Goal: Find specific page/section: Find specific page/section

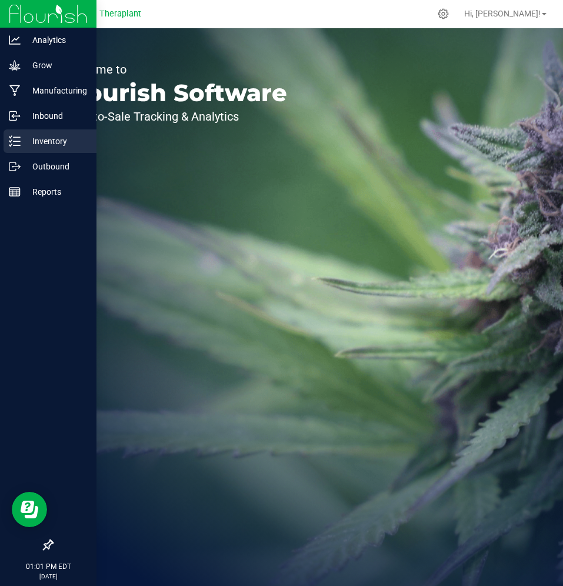
click at [14, 140] on icon at bounding box center [15, 141] width 12 height 12
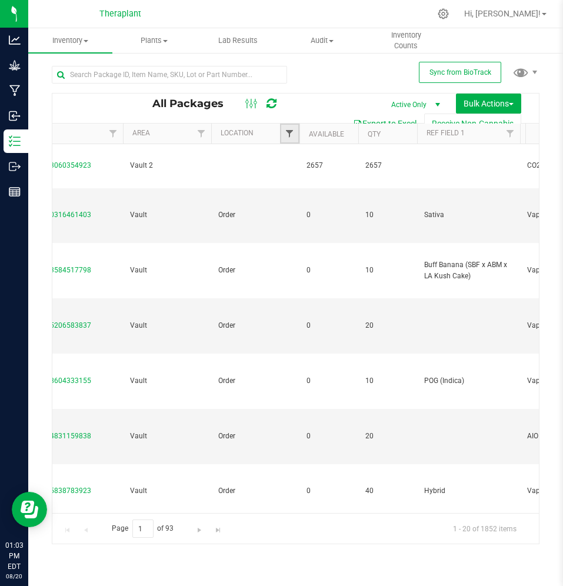
click at [286, 137] on span "Filter" at bounding box center [289, 133] width 9 height 9
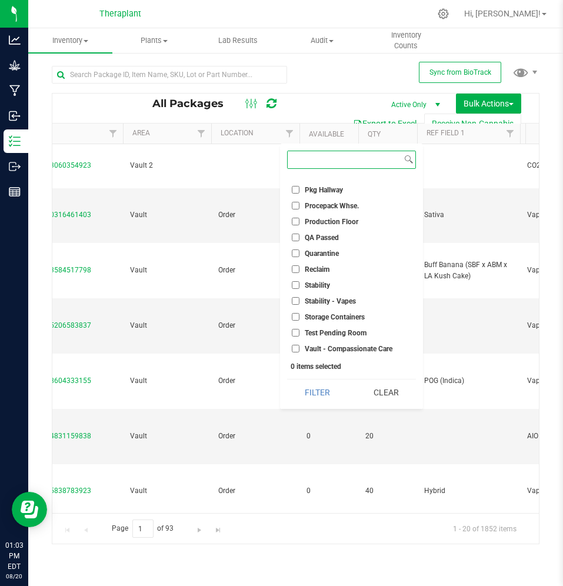
scroll to position [503, 0]
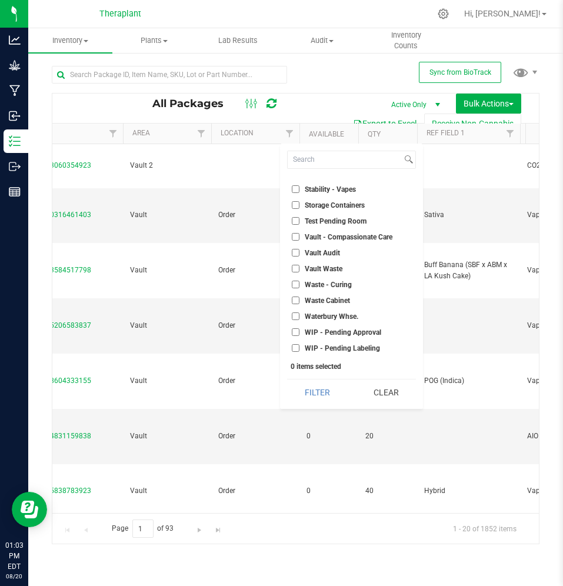
click at [294, 337] on li "WIP - Pending Approval" at bounding box center [351, 332] width 129 height 12
click at [296, 331] on input "WIP - Pending Approval" at bounding box center [296, 333] width 8 height 8
checkbox input "true"
click at [298, 349] on input "WIP - Pending Labeling" at bounding box center [296, 348] width 8 height 8
checkbox input "true"
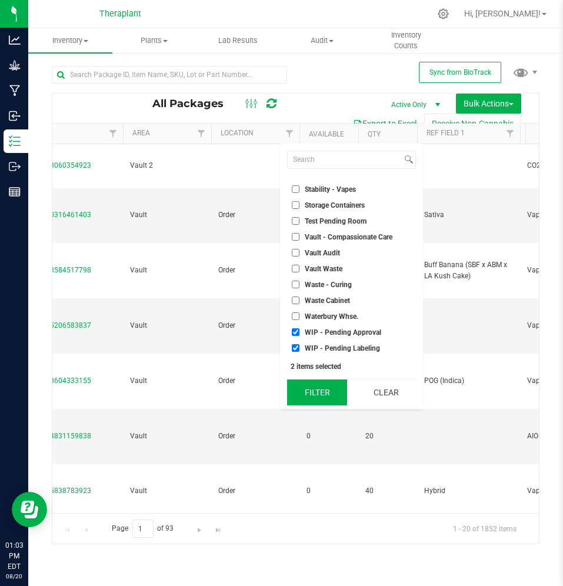
click at [306, 403] on button "Filter" at bounding box center [317, 393] width 60 height 26
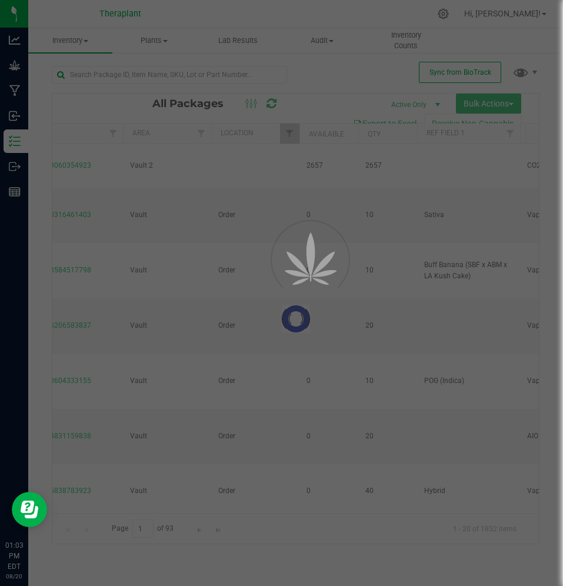
type input "2026-06-19"
type input "[DATE]"
type input "2026-06-30"
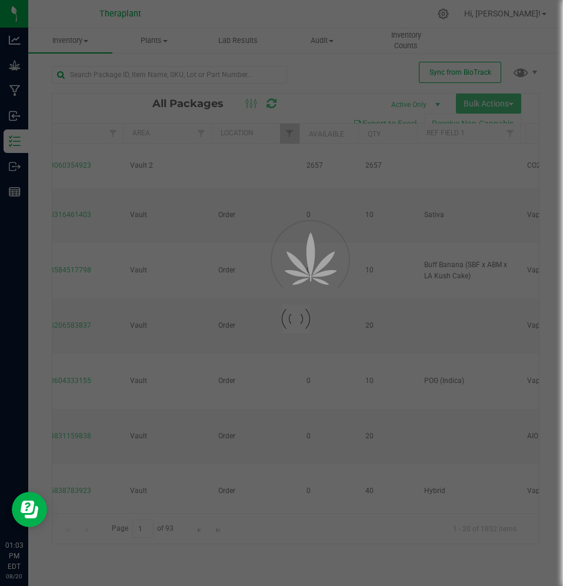
type input "[DATE]"
type input "2026-06-10"
type input "[DATE]"
type input "2026-05-15"
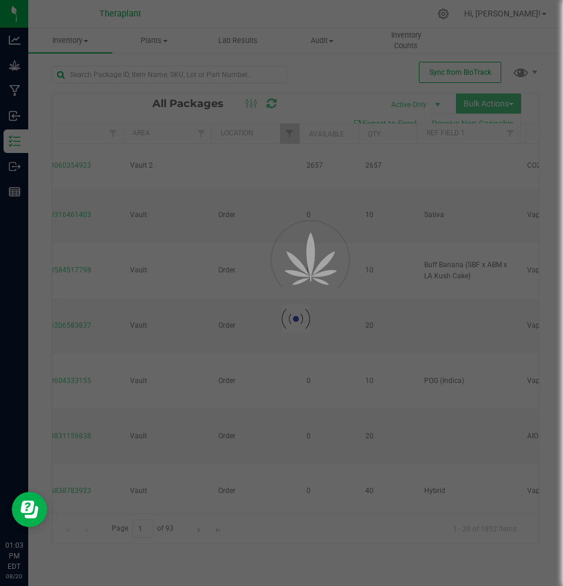
type input "[DATE]"
type input "2026-07-24"
type input "2026-06-25"
type input "2026-07-02"
type input "2026-03-27"
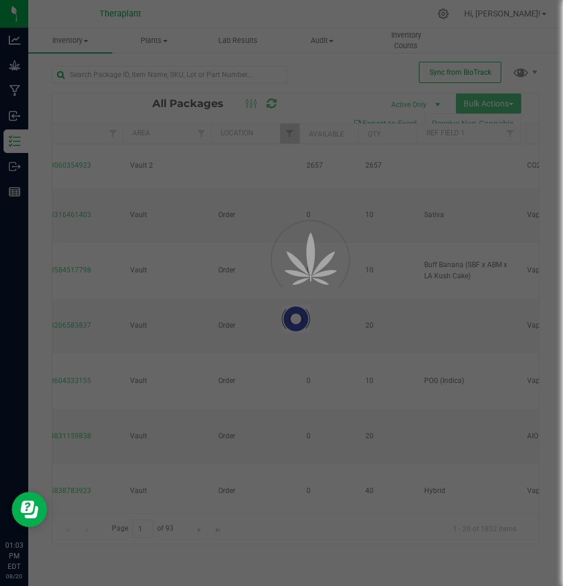
type input "[DATE]"
type input "2026-06-09"
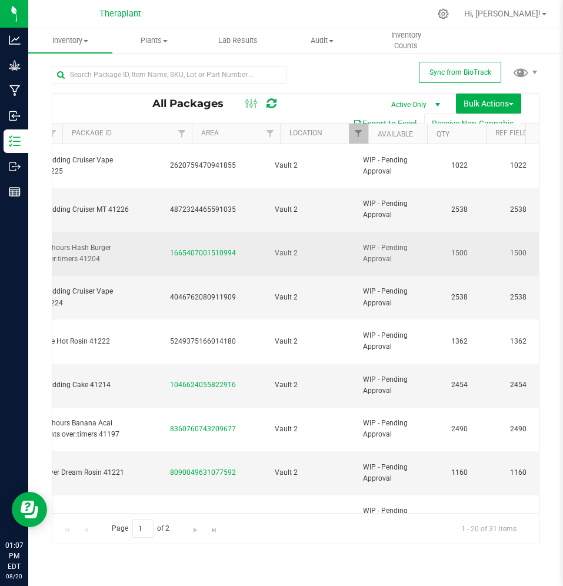
scroll to position [0, 147]
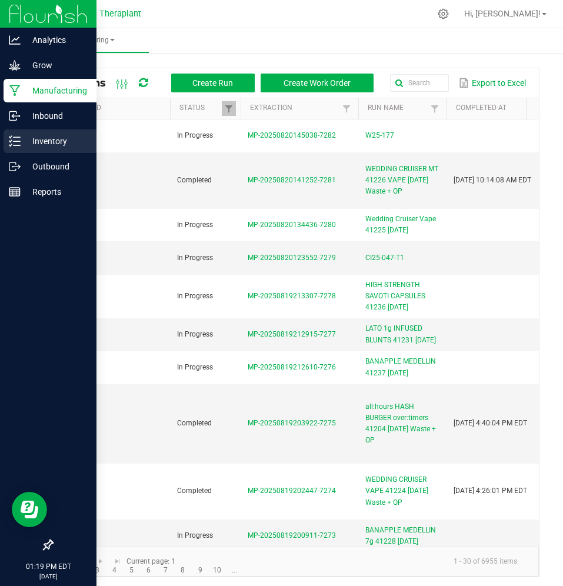
click at [11, 145] on icon at bounding box center [10, 145] width 2 height 2
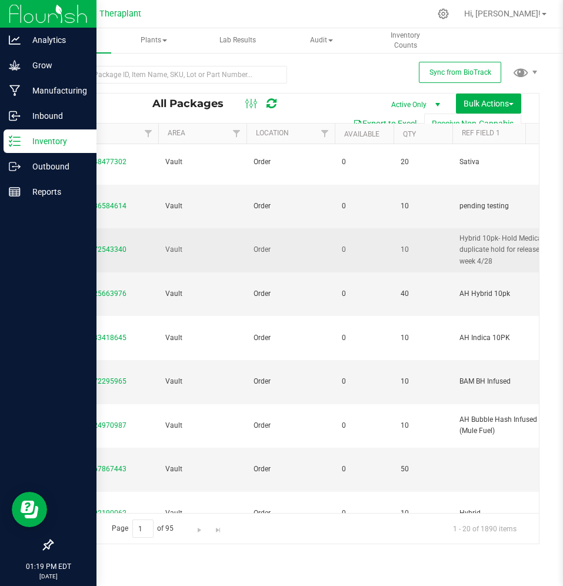
scroll to position [0, 257]
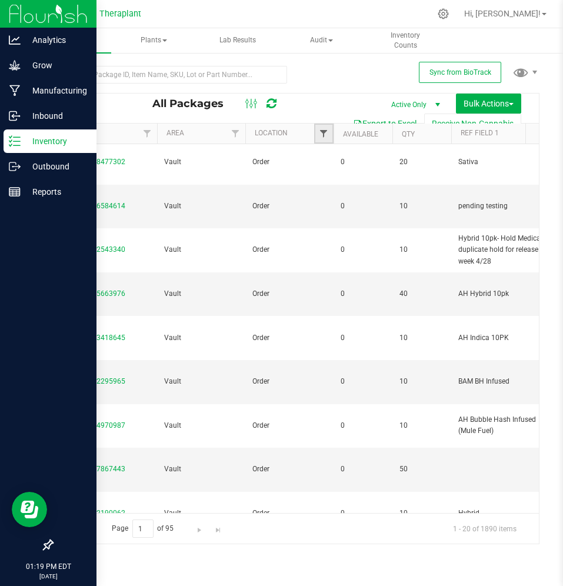
click at [327, 137] on span "Filter" at bounding box center [323, 133] width 9 height 9
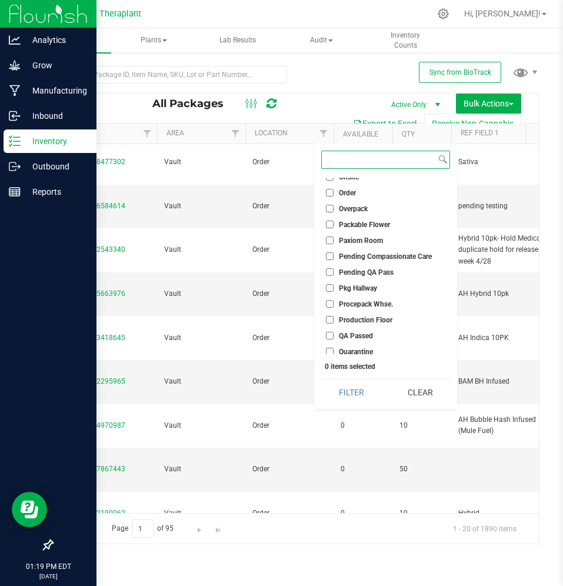
scroll to position [503, 0]
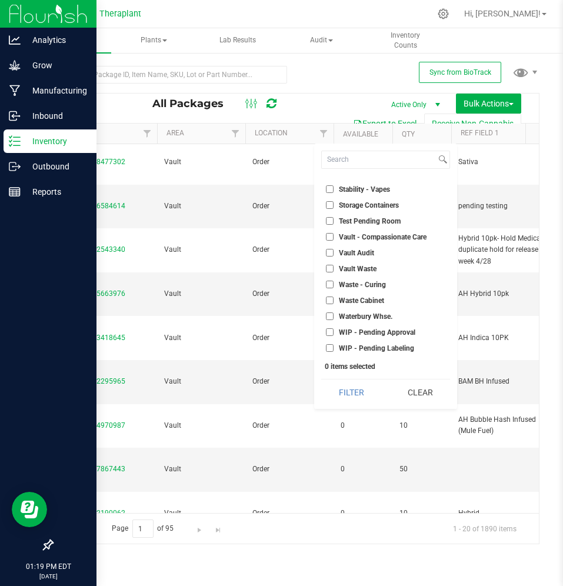
click at [367, 334] on span "WIP - Pending Approval" at bounding box center [377, 332] width 77 height 7
click at [334, 334] on input "WIP - Pending Approval" at bounding box center [330, 333] width 8 height 8
checkbox input "true"
click at [362, 345] on span "WIP - Pending Labeling" at bounding box center [376, 348] width 75 height 7
click at [334, 344] on input "WIP - Pending Labeling" at bounding box center [330, 348] width 8 height 8
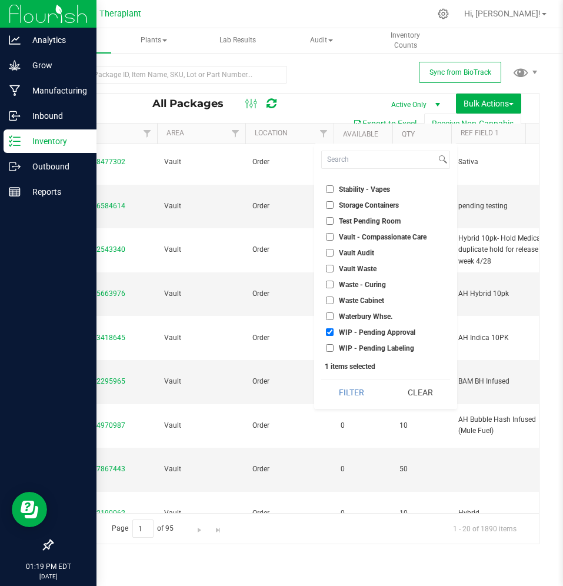
checkbox input "true"
click at [357, 387] on button "Filter" at bounding box center [351, 393] width 60 height 26
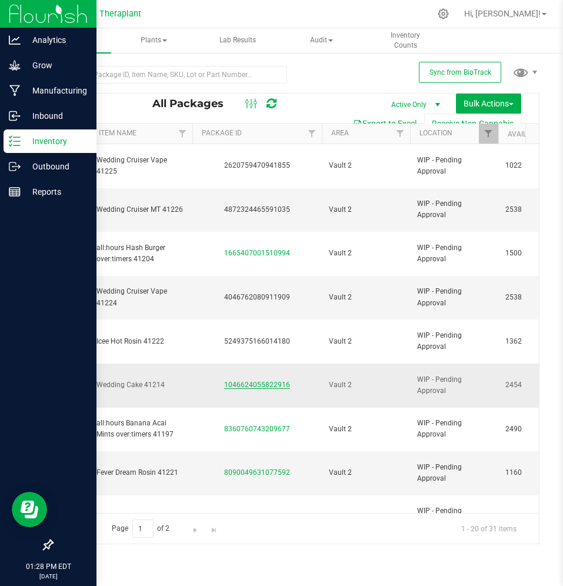
scroll to position [0, 91]
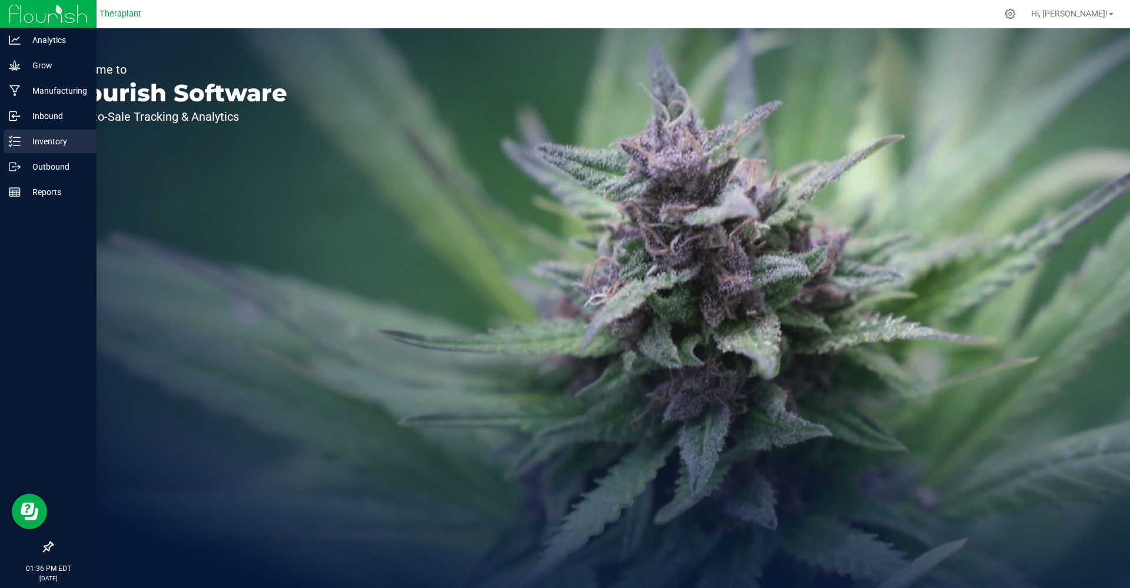
click at [8, 133] on div "Inventory" at bounding box center [50, 142] width 93 height 24
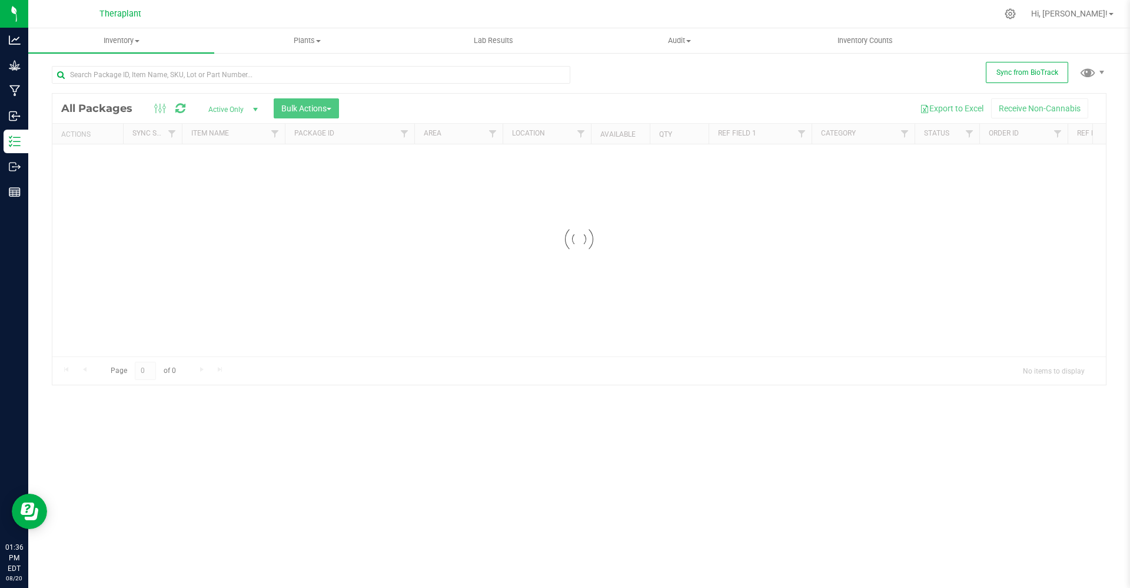
click at [279, 84] on div at bounding box center [311, 79] width 519 height 27
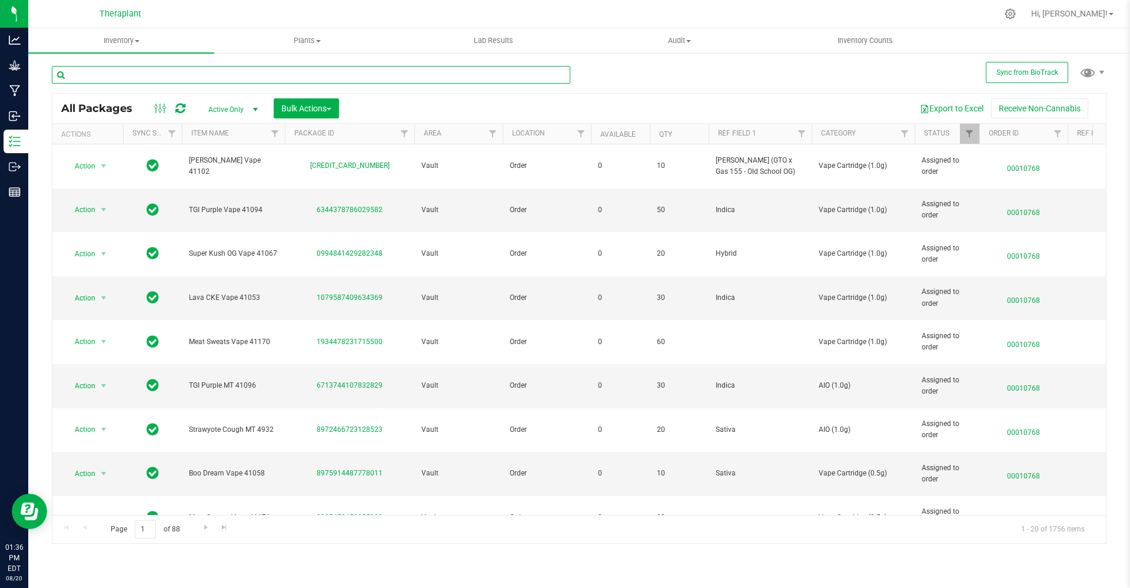
click at [277, 75] on input "text" at bounding box center [311, 75] width 519 height 18
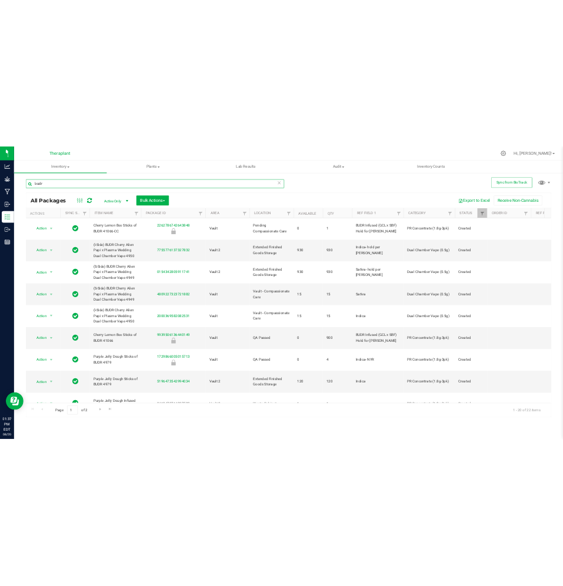
scroll to position [0, 2]
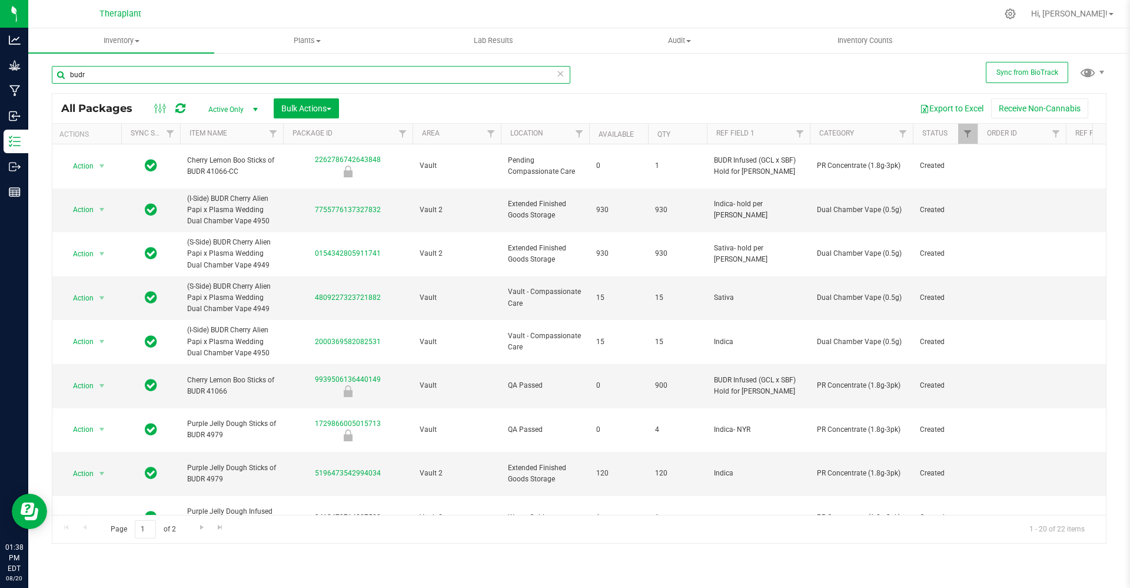
type input "budr"
click at [933, 112] on button "Export to Excel" at bounding box center [952, 108] width 79 height 20
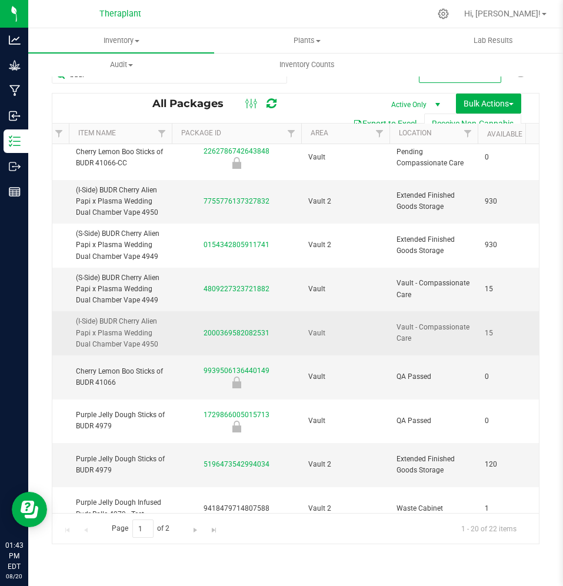
scroll to position [0, 111]
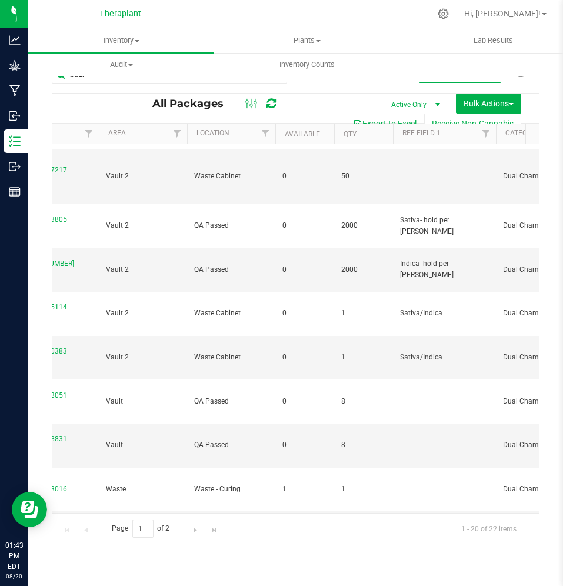
click at [357, 336] on td "1" at bounding box center [363, 358] width 59 height 44
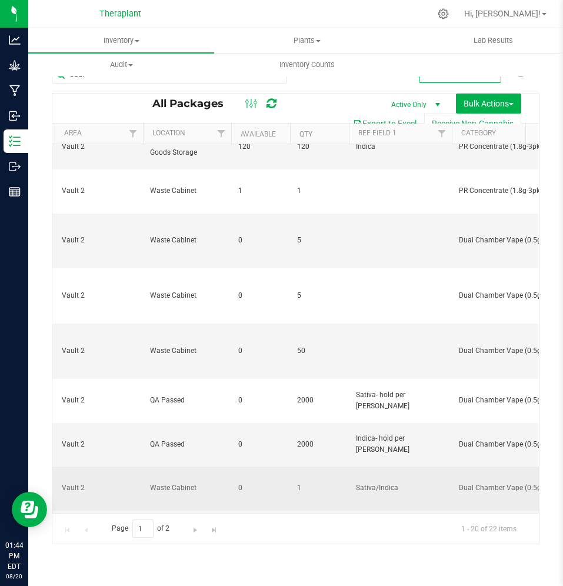
scroll to position [501, 360]
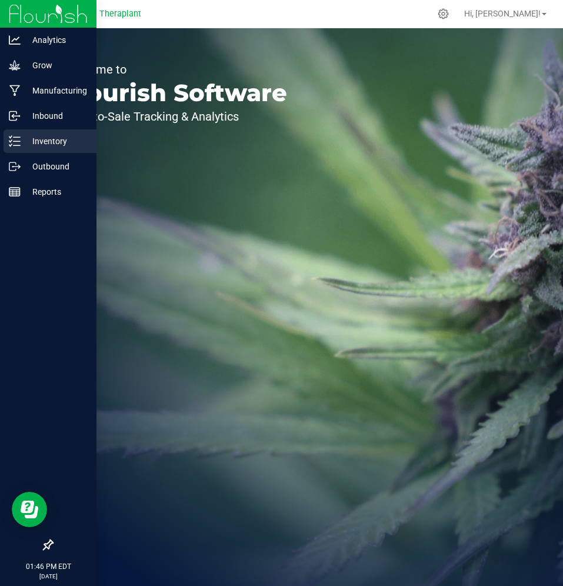
click at [28, 149] on div "Inventory" at bounding box center [50, 142] width 93 height 24
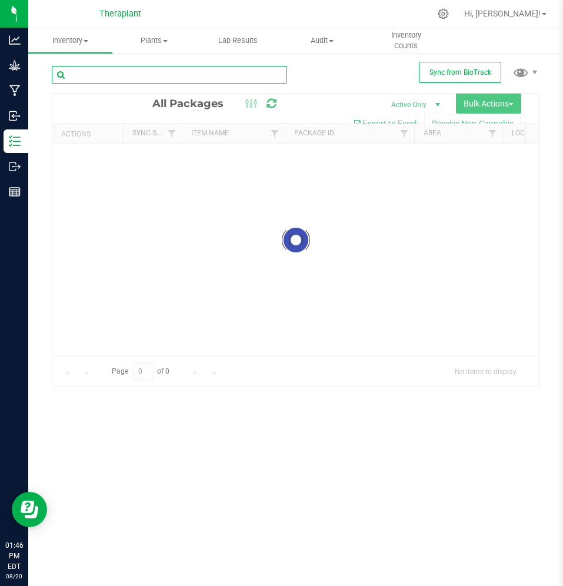
click at [135, 74] on input "text" at bounding box center [170, 75] width 236 height 18
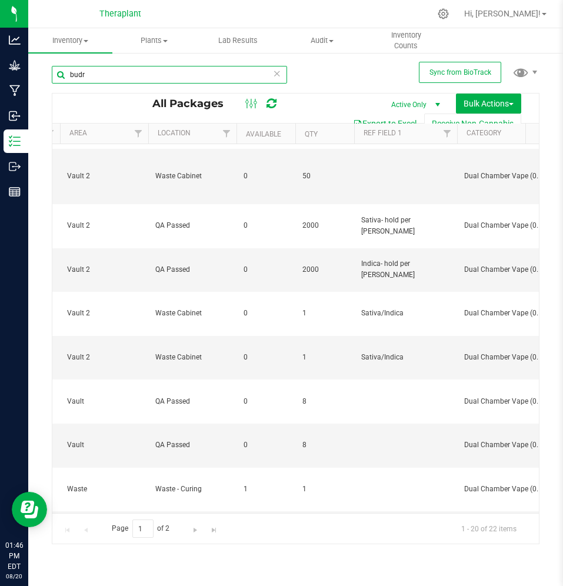
scroll to position [0, 355]
type input "budr"
click at [198, 518] on div "Page 1 of 2 1 - 20 of 22 items" at bounding box center [295, 528] width 487 height 31
click at [194, 530] on span "Go to the next page" at bounding box center [195, 530] width 9 height 9
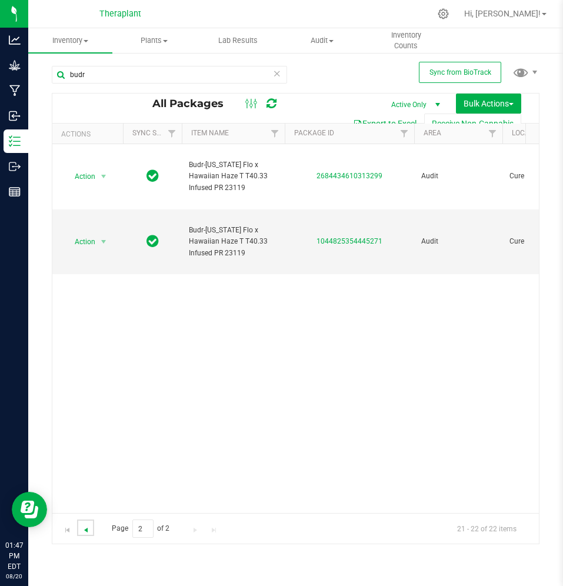
click at [82, 530] on span "Go to the previous page" at bounding box center [85, 530] width 9 height 9
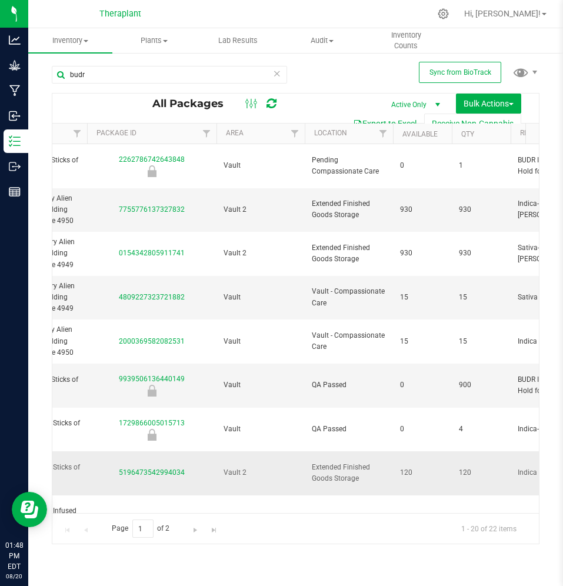
scroll to position [0, 263]
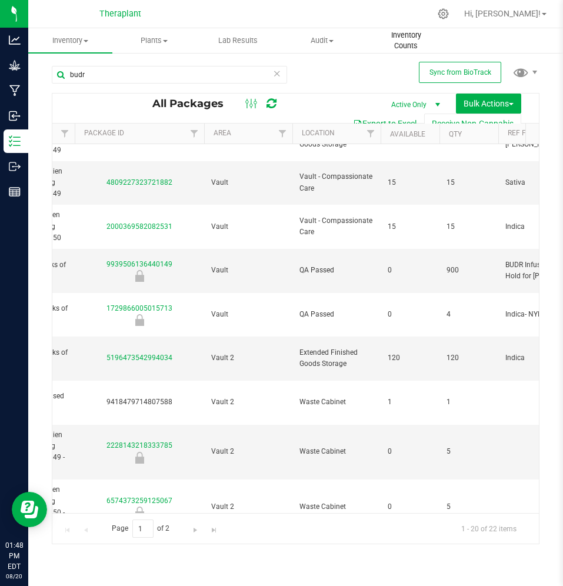
click at [395, 39] on span "Inventory Counts" at bounding box center [406, 40] width 83 height 21
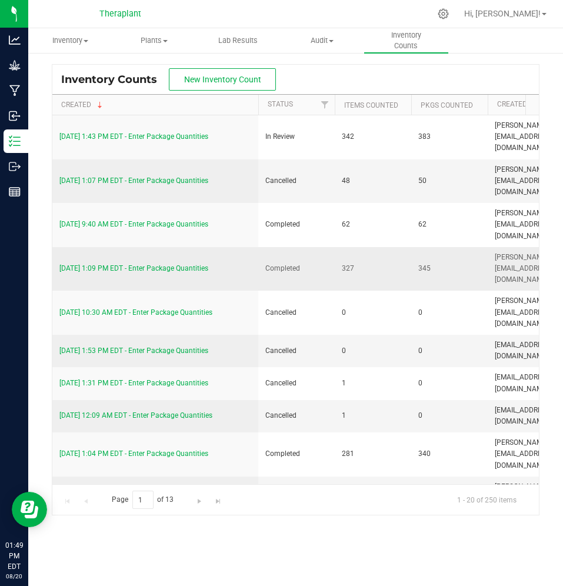
click at [143, 264] on link "8/8/25 1:09 PM EDT - Enter Package Quantities" at bounding box center [133, 268] width 149 height 8
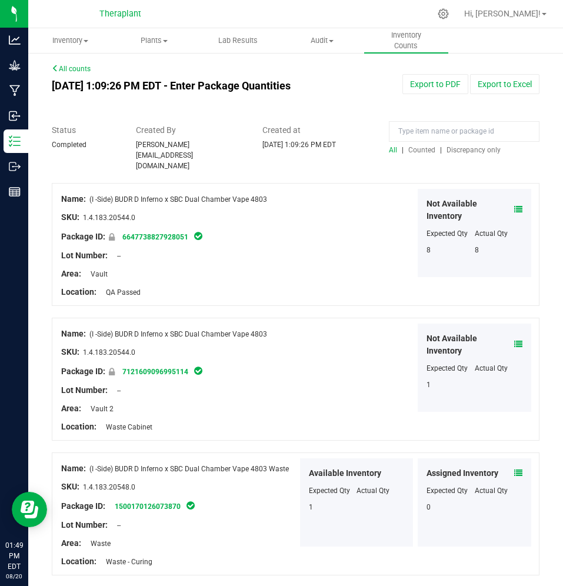
click at [418, 149] on span "Counted" at bounding box center [422, 150] width 27 height 8
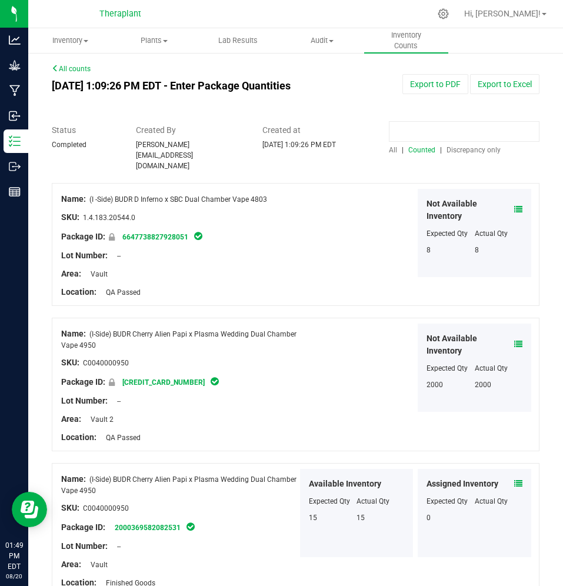
click at [447, 135] on input at bounding box center [464, 131] width 151 height 21
type input "BUDR"
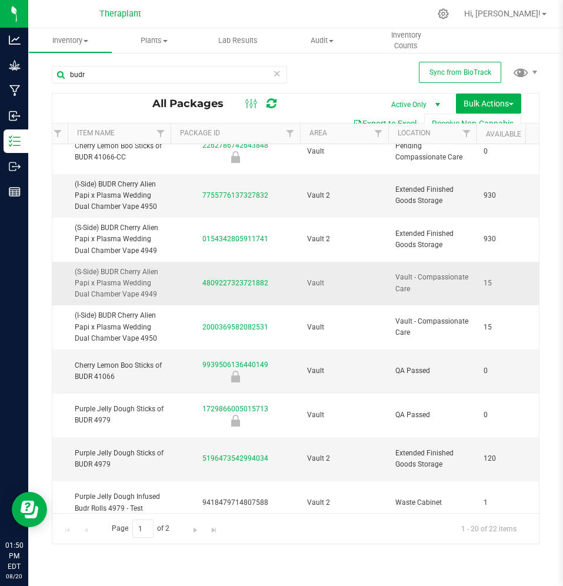
scroll to position [14, 95]
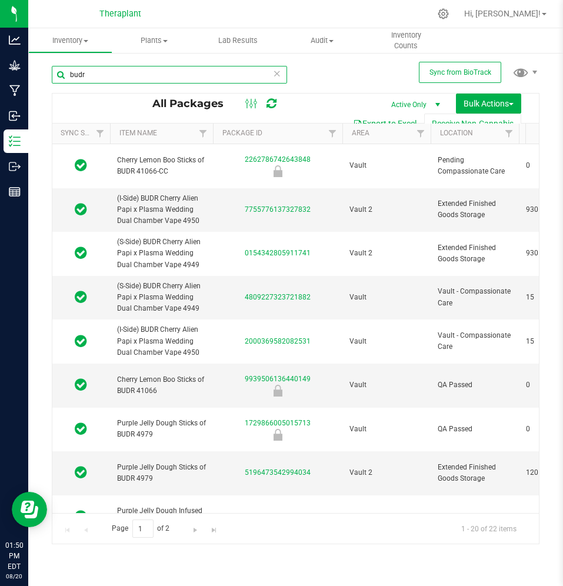
click at [94, 78] on input "budr" at bounding box center [170, 75] width 236 height 18
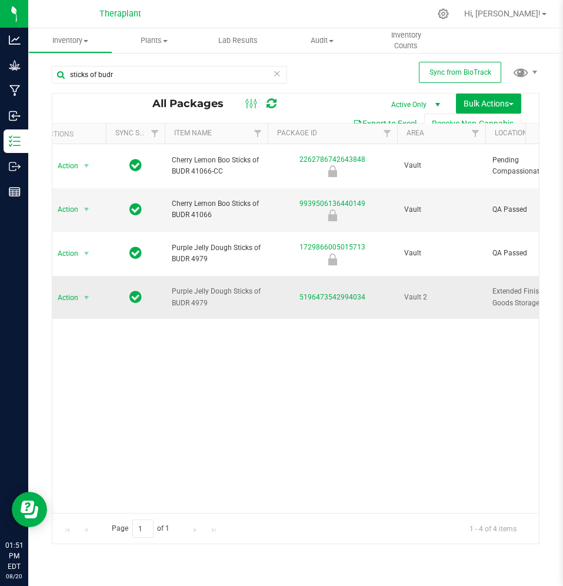
drag, startPoint x: 168, startPoint y: 252, endPoint x: 212, endPoint y: 266, distance: 45.6
click at [212, 276] on td "Purple Jelly Dough Sticks of BUDR 4979" at bounding box center [216, 298] width 103 height 44
copy span "Purple Jelly Dough Sticks of BUDR 4979"
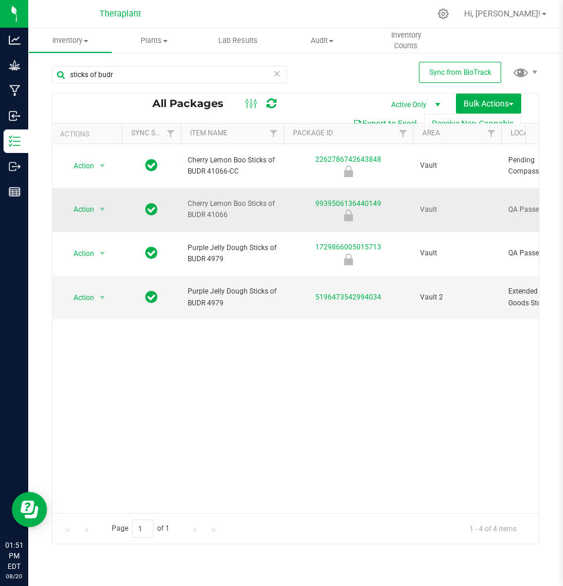
drag, startPoint x: 184, startPoint y: 187, endPoint x: 237, endPoint y: 200, distance: 54.0
click at [237, 200] on td "Cherry Lemon Boo Sticks of BUDR 41066" at bounding box center [232, 210] width 103 height 44
copy span "Cherry Lemon Boo Sticks of BUDR 41066"
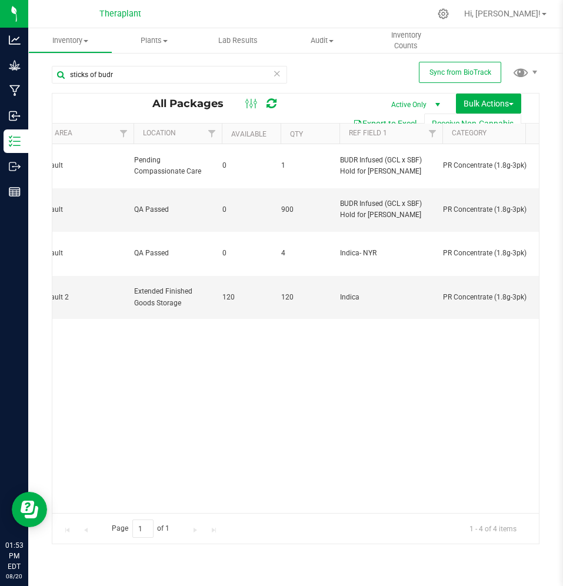
scroll to position [0, 376]
click at [171, 89] on div "sticks of budr" at bounding box center [170, 79] width 236 height 27
click at [173, 74] on input "sticks of budr" at bounding box center [170, 75] width 236 height 18
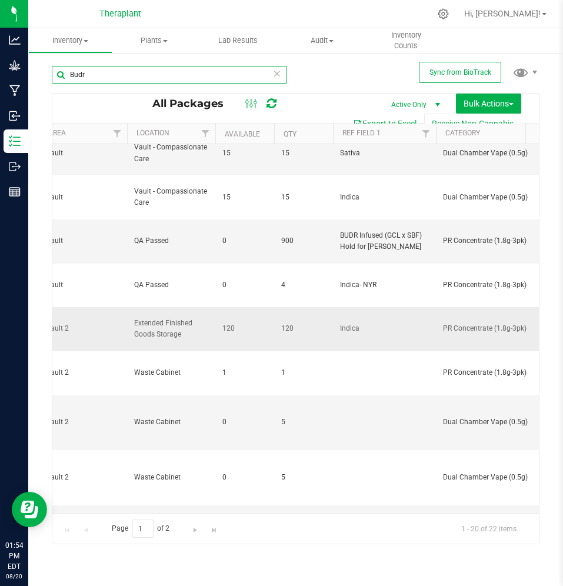
scroll to position [0, 376]
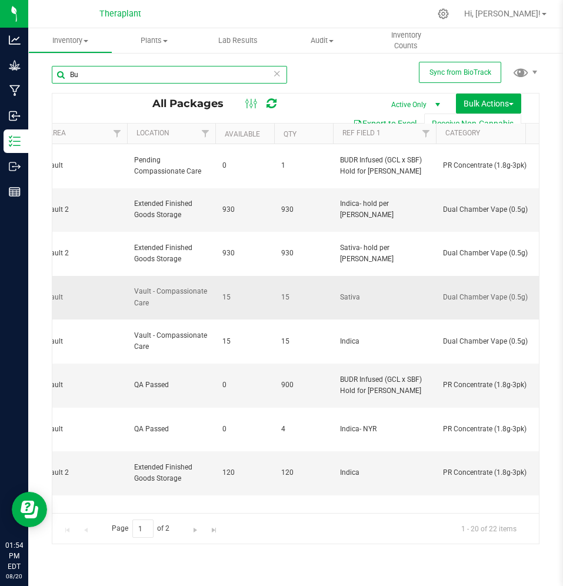
type input "B"
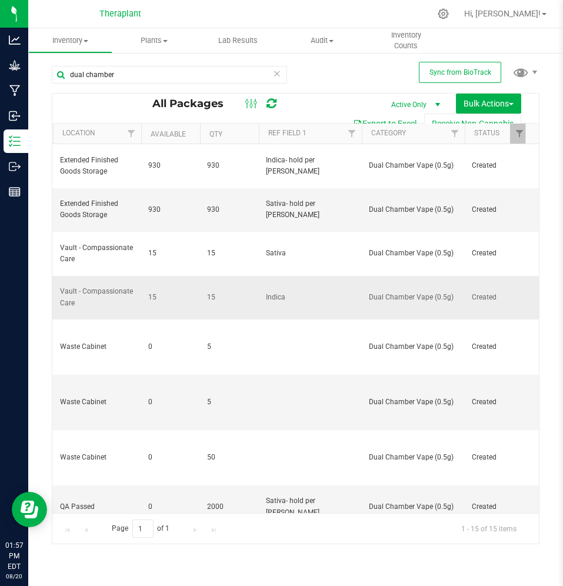
scroll to position [0, 479]
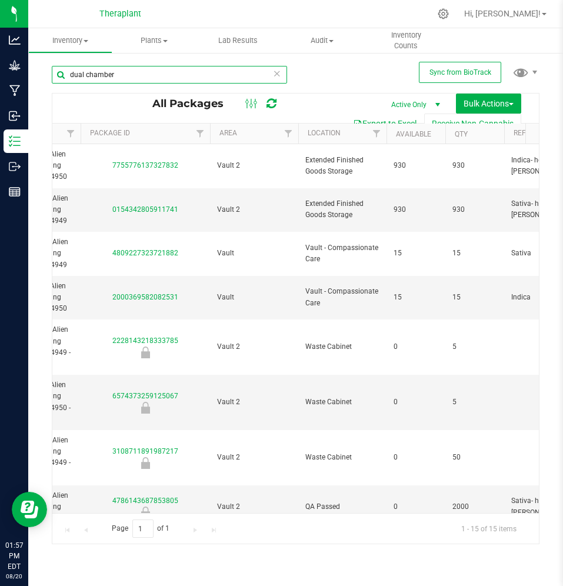
click at [189, 77] on input "dual chamber" at bounding box center [170, 75] width 236 height 18
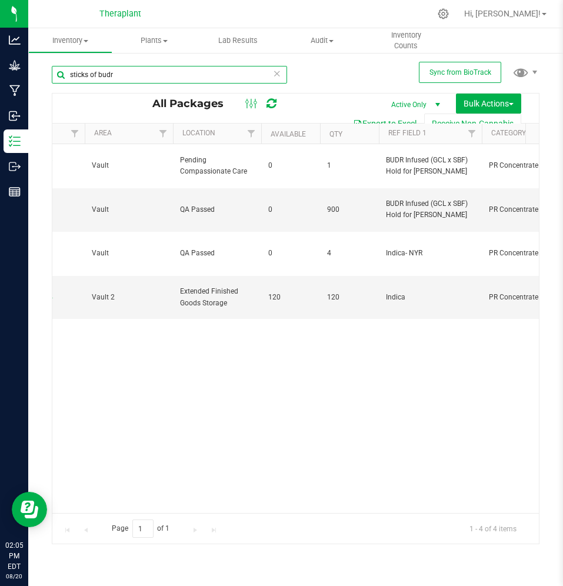
click at [131, 78] on input "sticks of budr" at bounding box center [170, 75] width 236 height 18
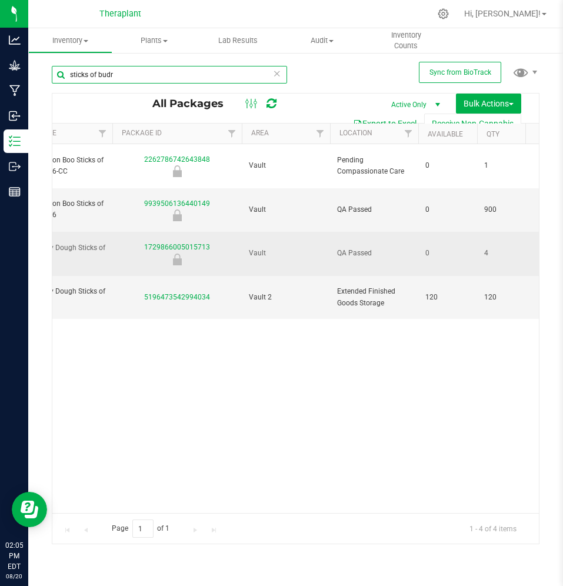
scroll to position [0, 173]
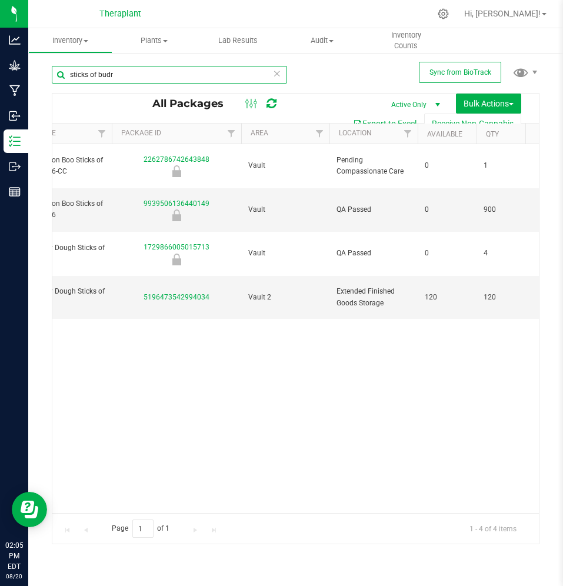
click at [172, 80] on input "sticks of budr" at bounding box center [170, 75] width 236 height 18
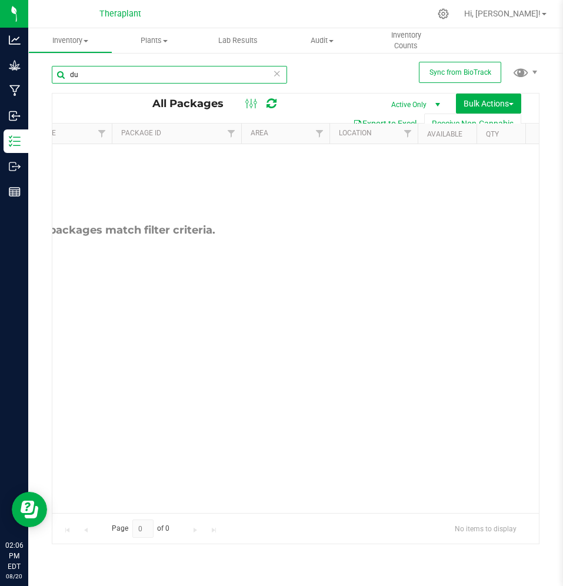
type input "d"
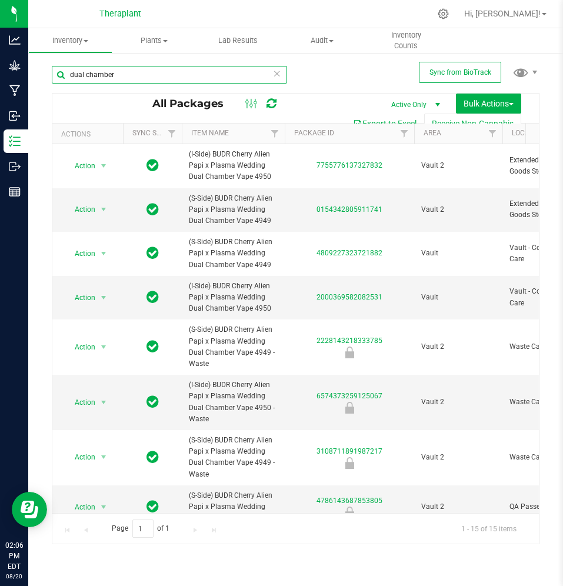
scroll to position [0, 212]
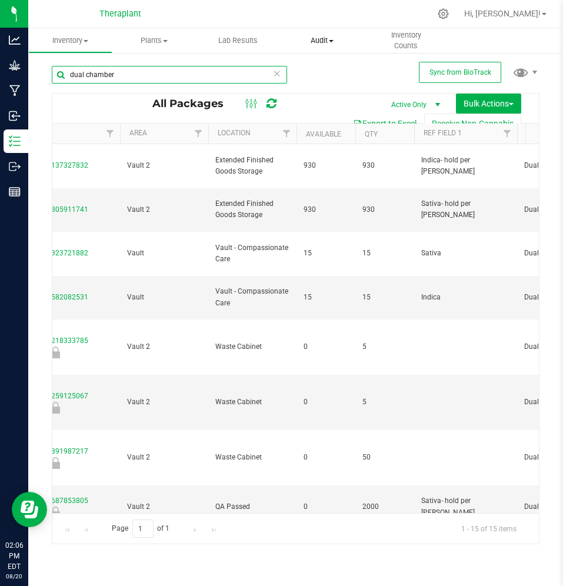
type input "dual chamber"
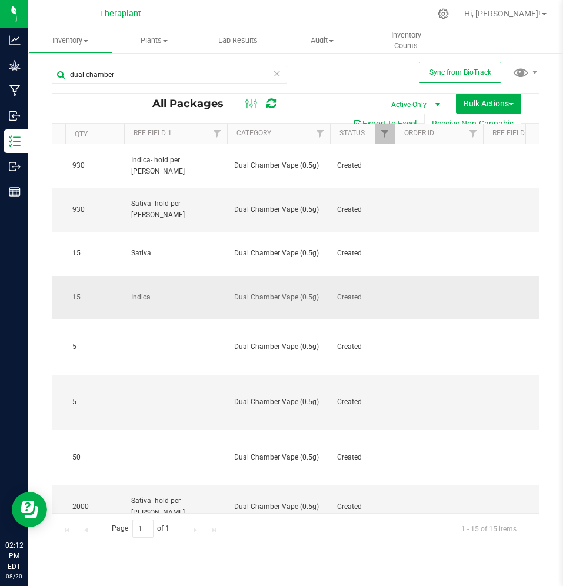
scroll to position [0, 602]
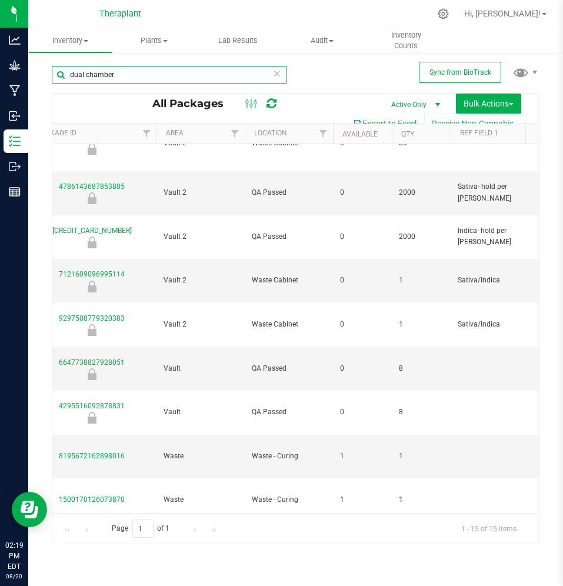
click at [131, 78] on input "dual chamber" at bounding box center [170, 75] width 236 height 18
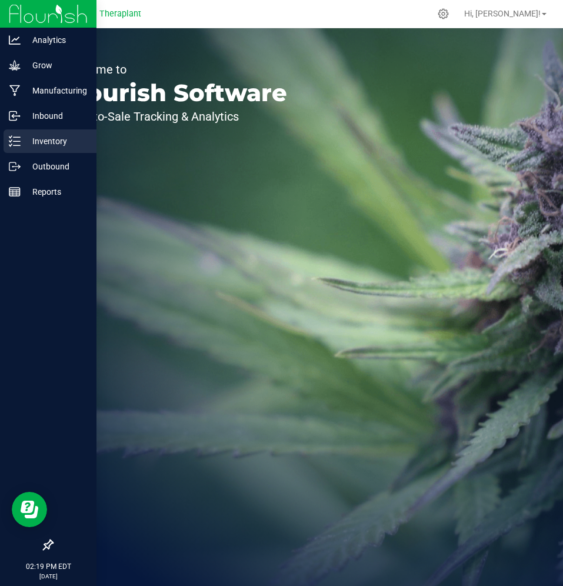
click at [16, 134] on div "Inventory" at bounding box center [50, 142] width 93 height 24
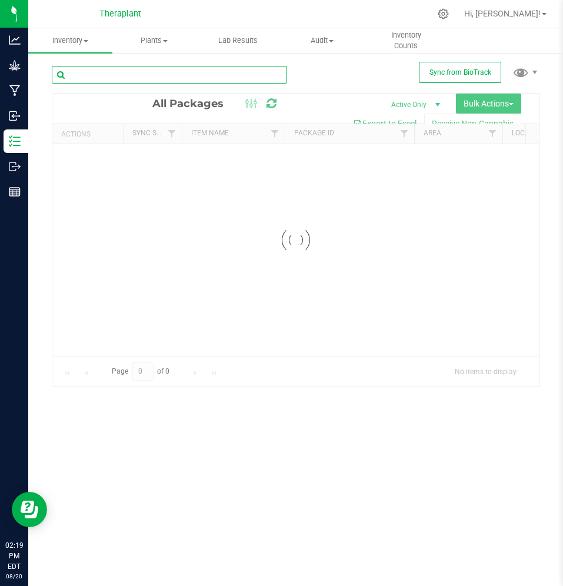
click at [145, 74] on input "text" at bounding box center [170, 75] width 236 height 18
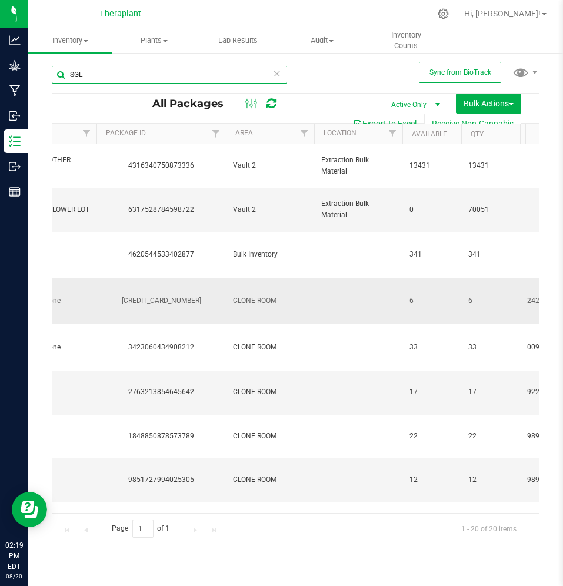
scroll to position [0, 189]
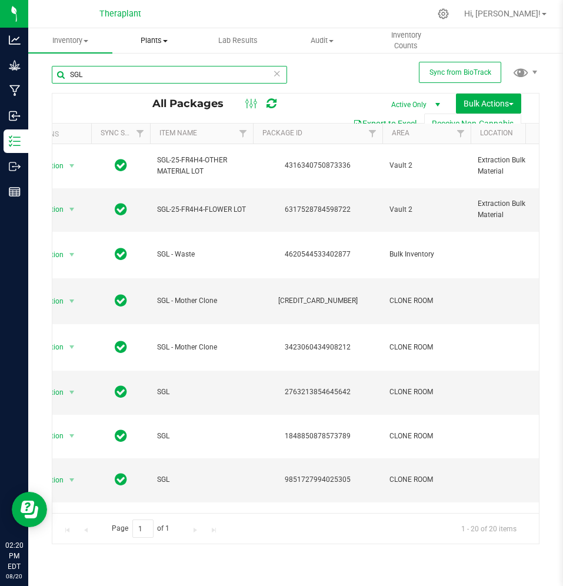
type input "SGL"
